Goal: Information Seeking & Learning: Learn about a topic

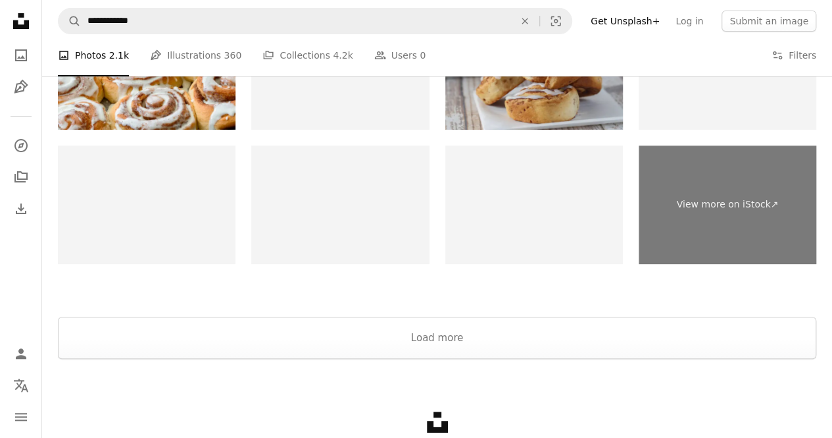
scroll to position [2681, 0]
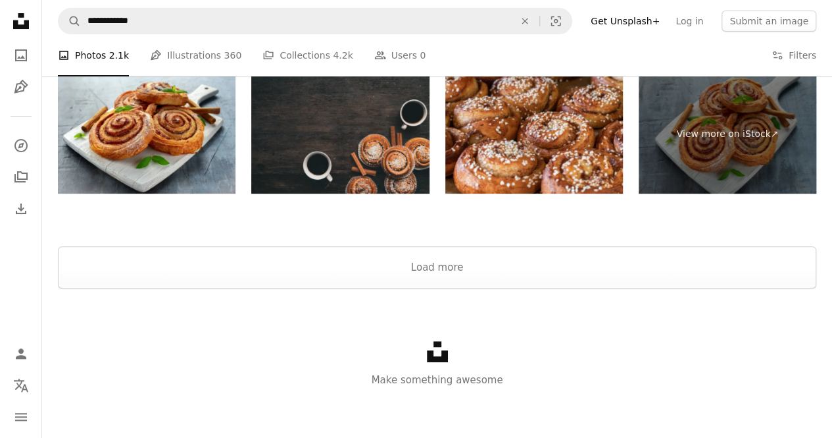
click at [364, 147] on img at bounding box center [340, 134] width 178 height 118
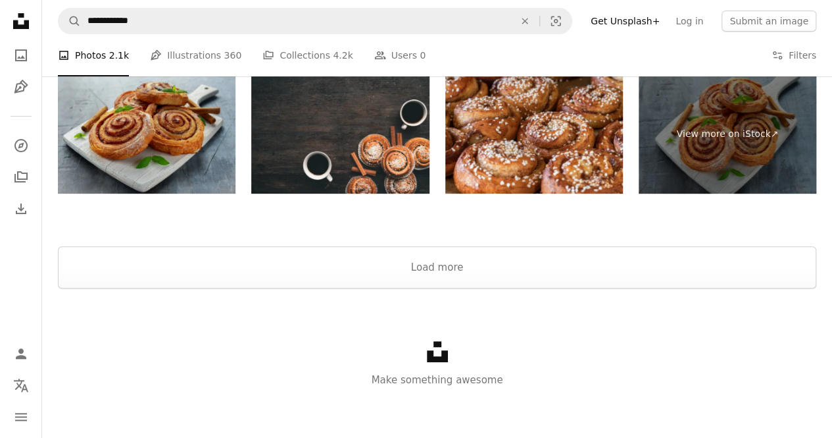
click at [192, 128] on img at bounding box center [147, 134] width 178 height 118
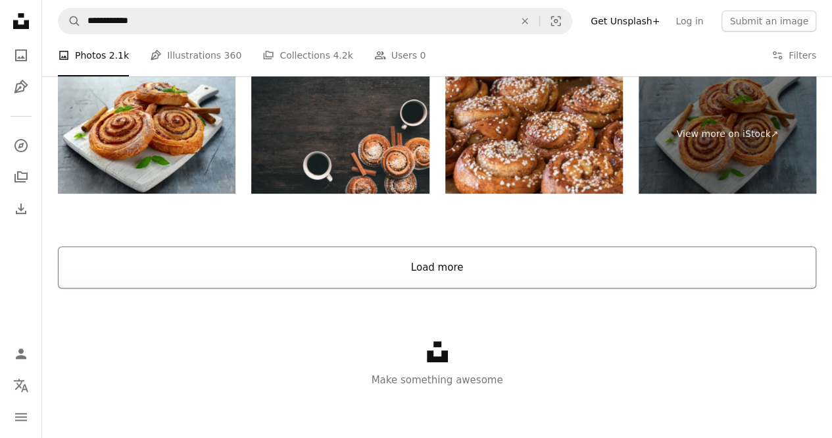
click at [442, 261] on button "Load more" at bounding box center [437, 267] width 759 height 42
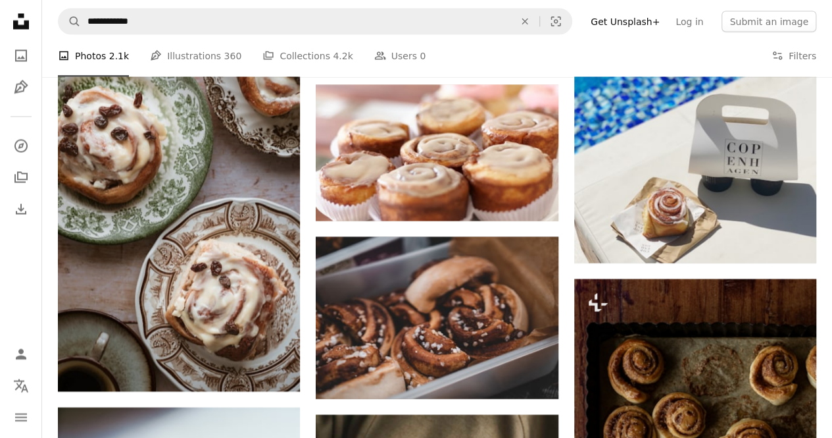
scroll to position [1365, 0]
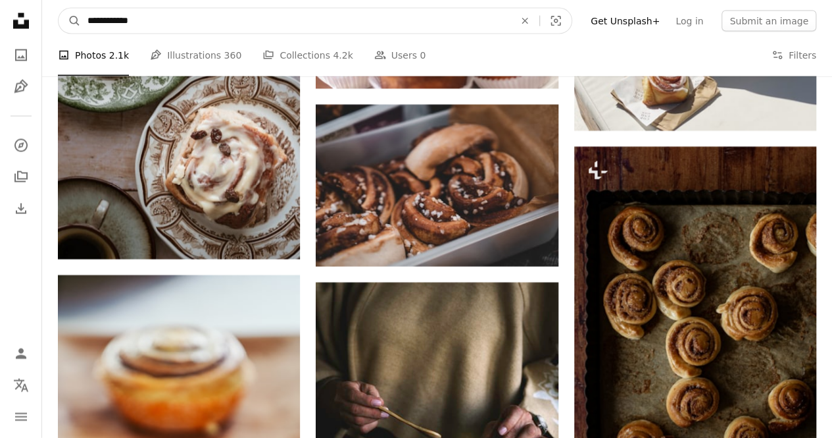
drag, startPoint x: 340, startPoint y: 19, endPoint x: 30, endPoint y: 19, distance: 309.9
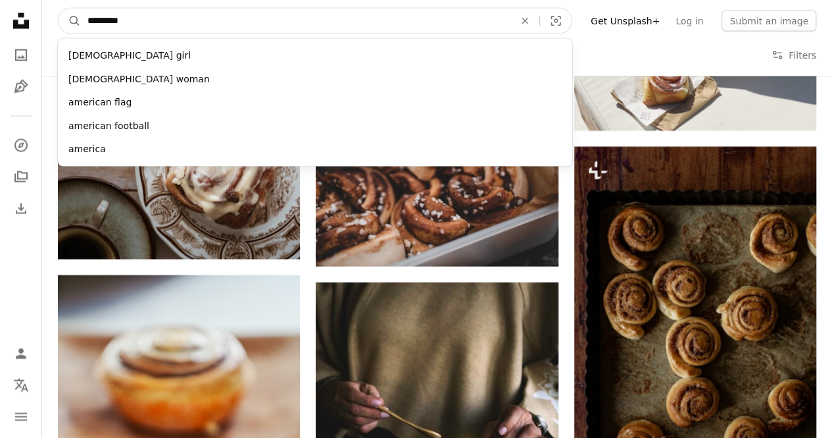
type input "*********"
click at [59, 9] on button "A magnifying glass" at bounding box center [70, 21] width 22 height 25
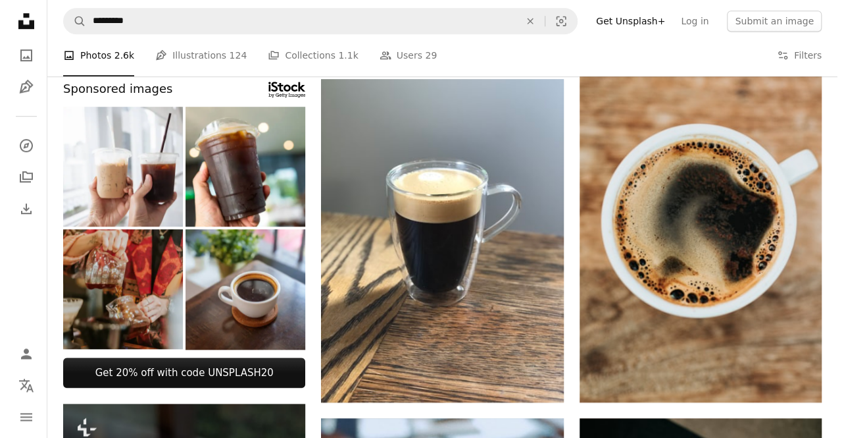
scroll to position [461, 0]
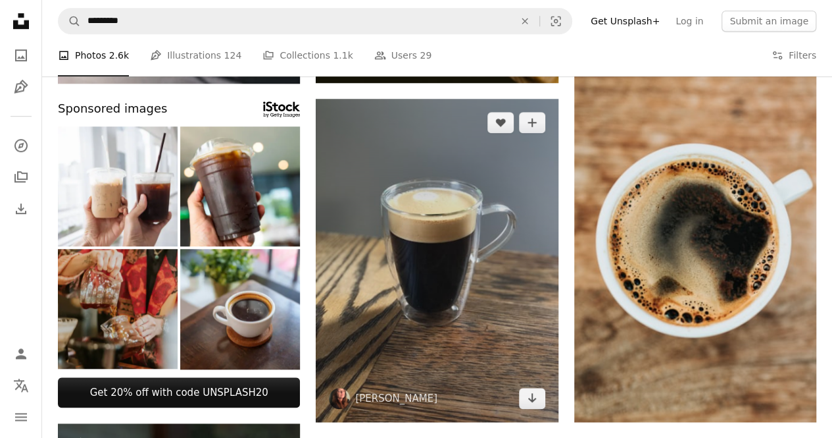
click at [407, 250] on img at bounding box center [437, 260] width 242 height 323
